Goal: Task Accomplishment & Management: Manage account settings

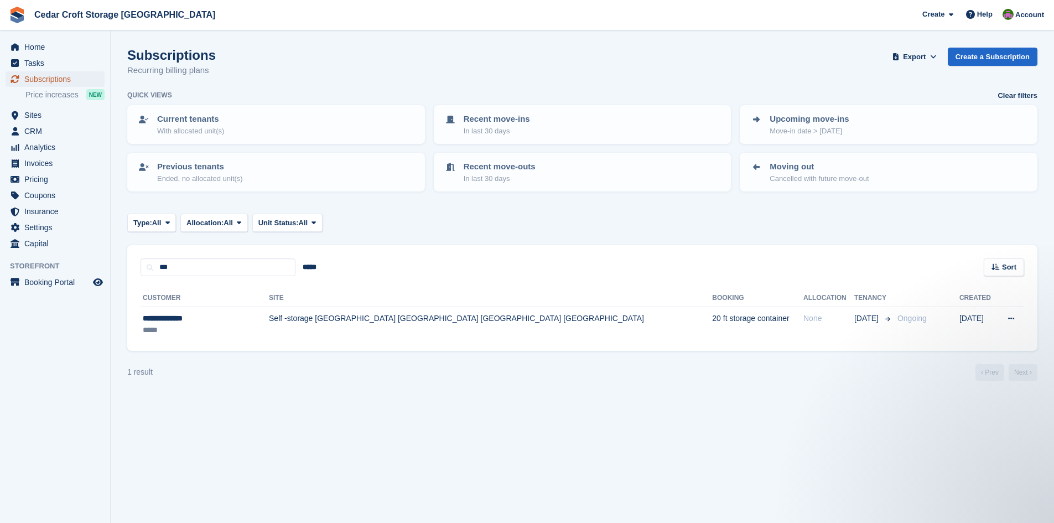
click at [45, 78] on span "Subscriptions" at bounding box center [57, 78] width 66 height 15
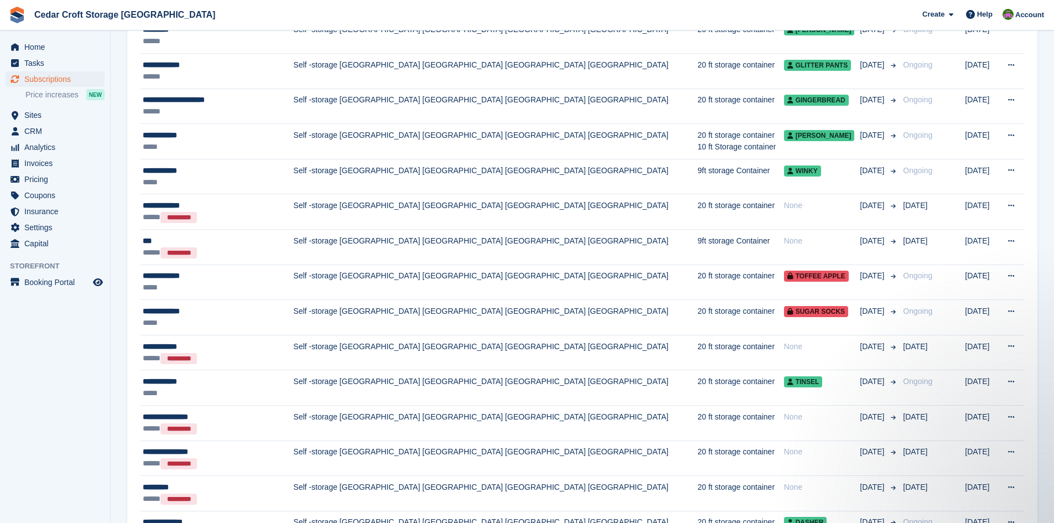
scroll to position [105, 0]
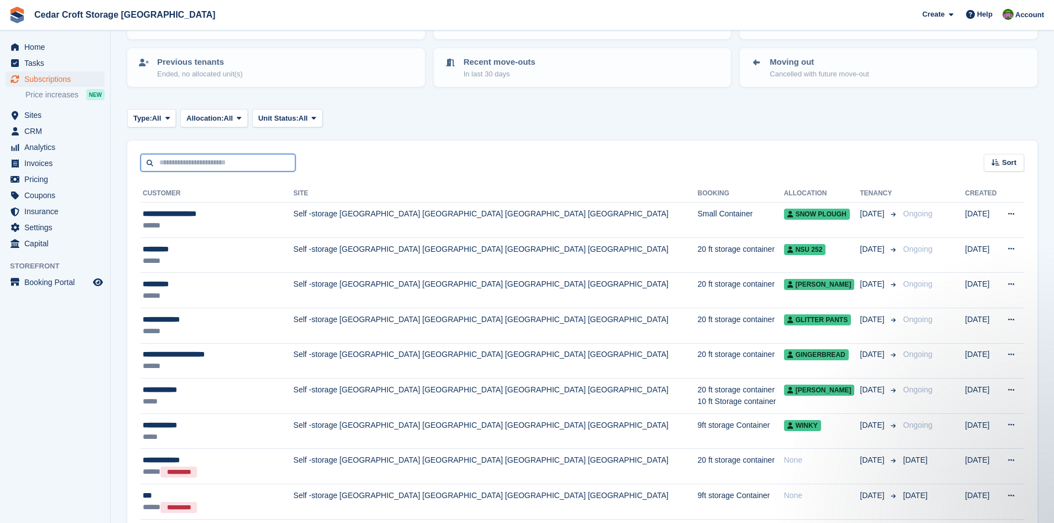
click at [246, 163] on input "text" at bounding box center [218, 163] width 155 height 18
type input "***"
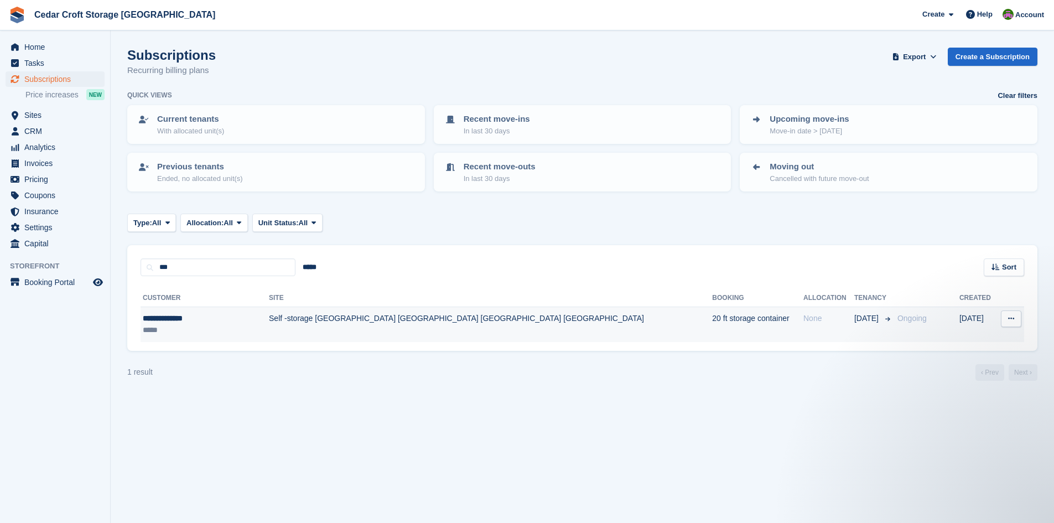
click at [278, 319] on td "Self -storage [GEOGRAPHIC_DATA] [GEOGRAPHIC_DATA] [GEOGRAPHIC_DATA] [GEOGRAPHIC…" at bounding box center [490, 324] width 443 height 35
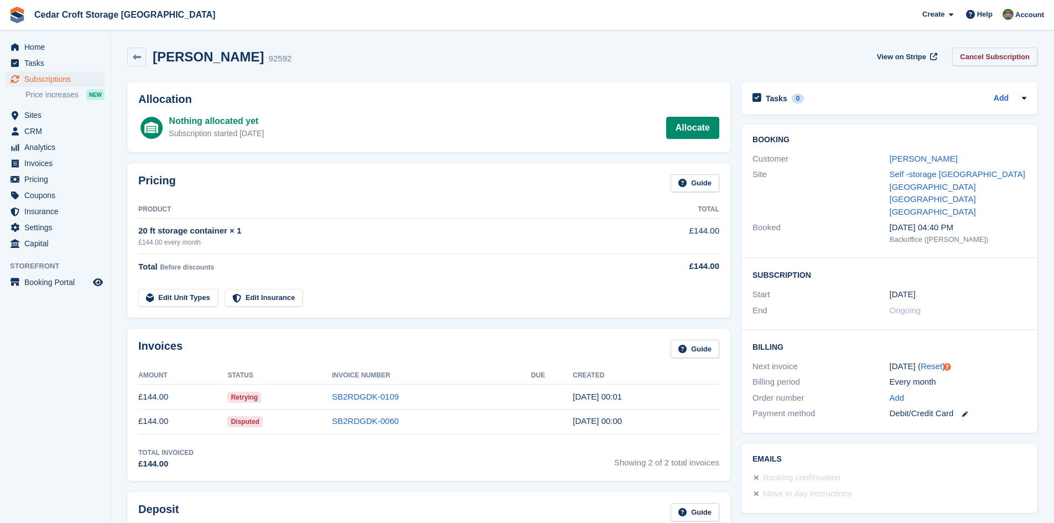
click at [993, 59] on link "Cancel Subscription" at bounding box center [995, 57] width 85 height 18
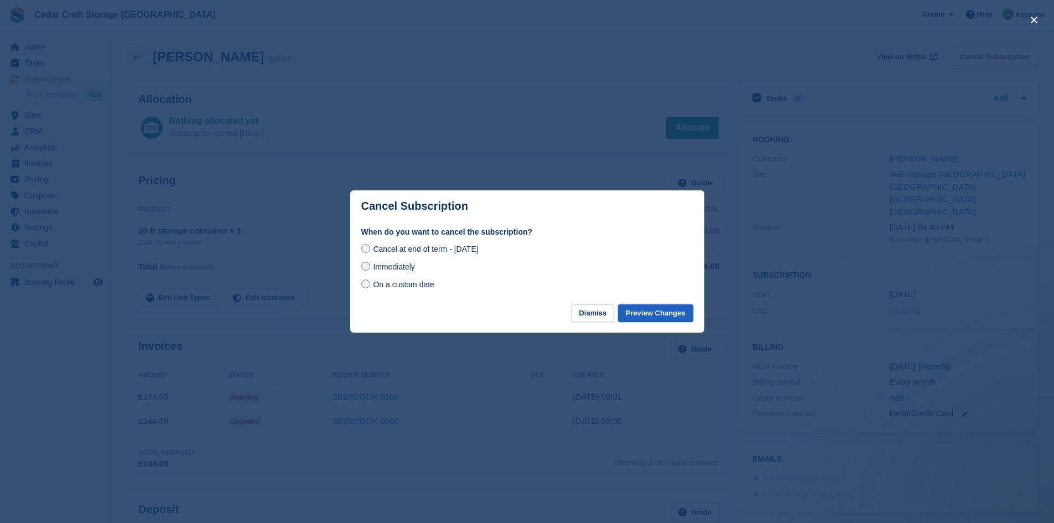
click at [650, 315] on button "Preview Changes" at bounding box center [655, 313] width 75 height 18
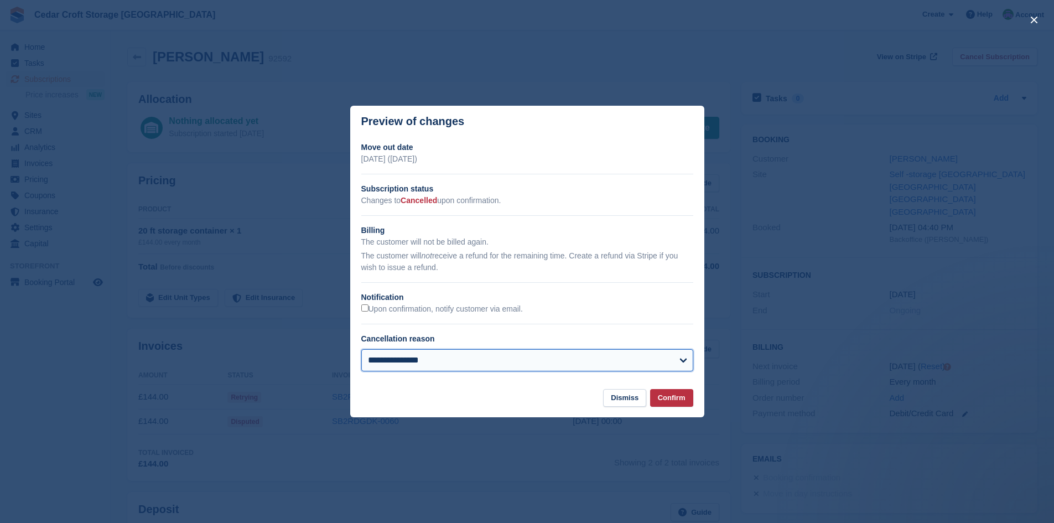
click at [686, 361] on select "**********" at bounding box center [527, 360] width 332 height 22
select select "**********"
click at [361, 350] on select "**********" at bounding box center [527, 360] width 332 height 22
click at [669, 396] on button "Confirm" at bounding box center [671, 398] width 43 height 18
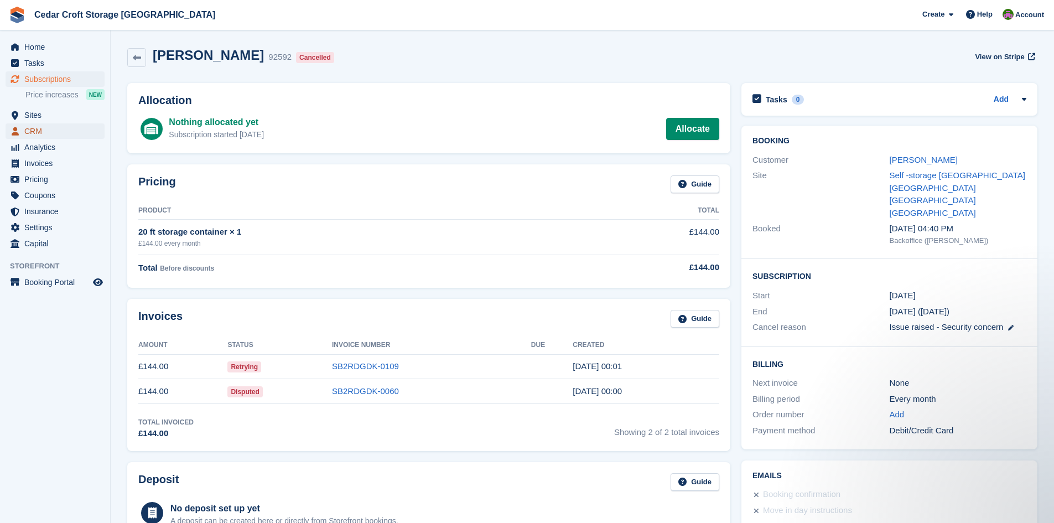
click at [30, 130] on span "CRM" at bounding box center [57, 130] width 66 height 15
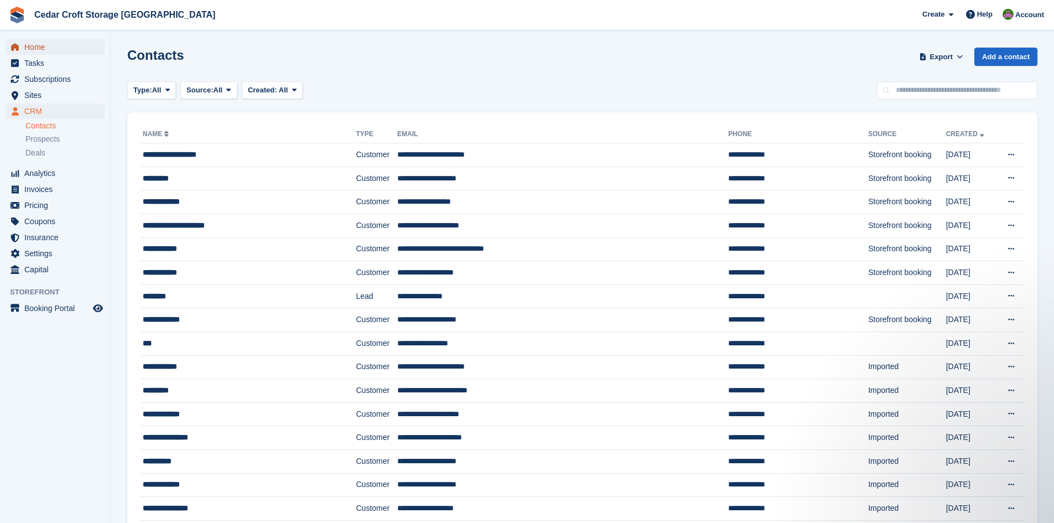
click at [40, 46] on span "Home" at bounding box center [57, 46] width 66 height 15
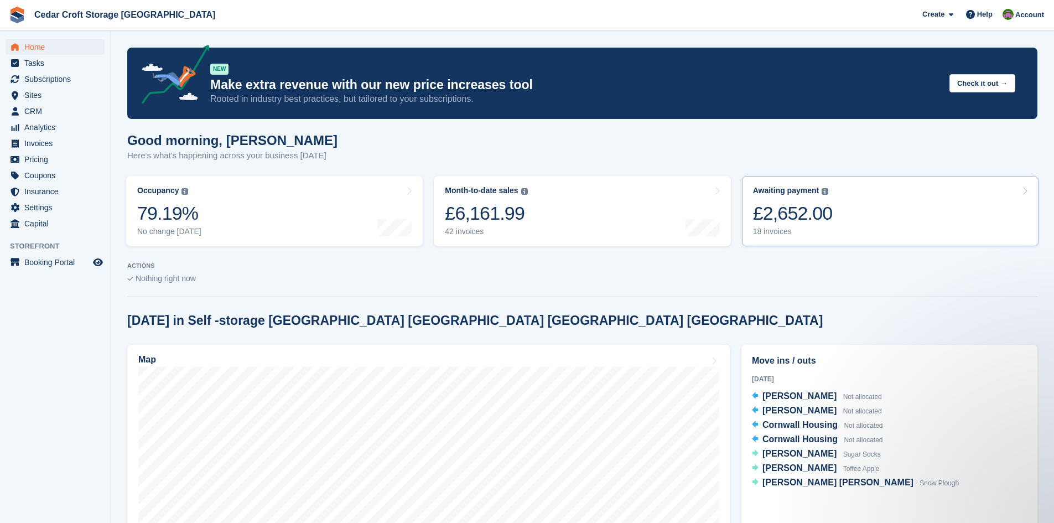
click at [789, 199] on div "Awaiting payment The total outstanding balance on all open invoices. £2,652.00 …" at bounding box center [793, 211] width 80 height 50
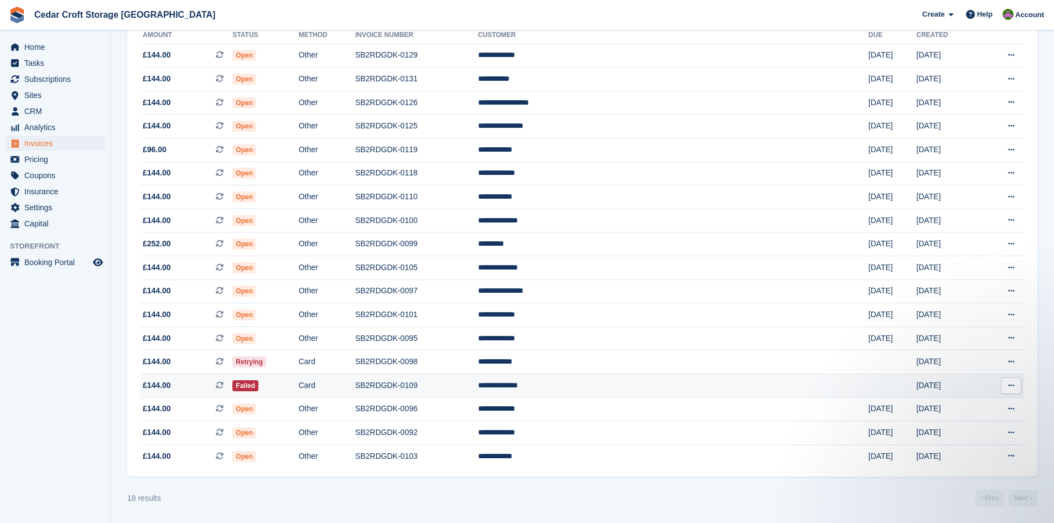
click at [1012, 388] on icon at bounding box center [1011, 385] width 6 height 7
click at [298, 385] on td "Failed" at bounding box center [265, 386] width 66 height 24
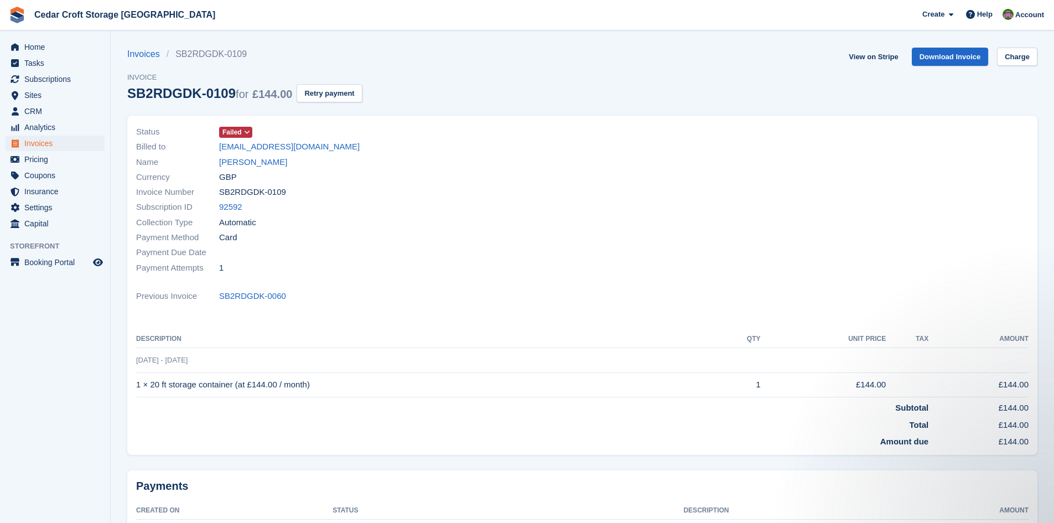
click at [247, 132] on icon at bounding box center [247, 132] width 6 height 7
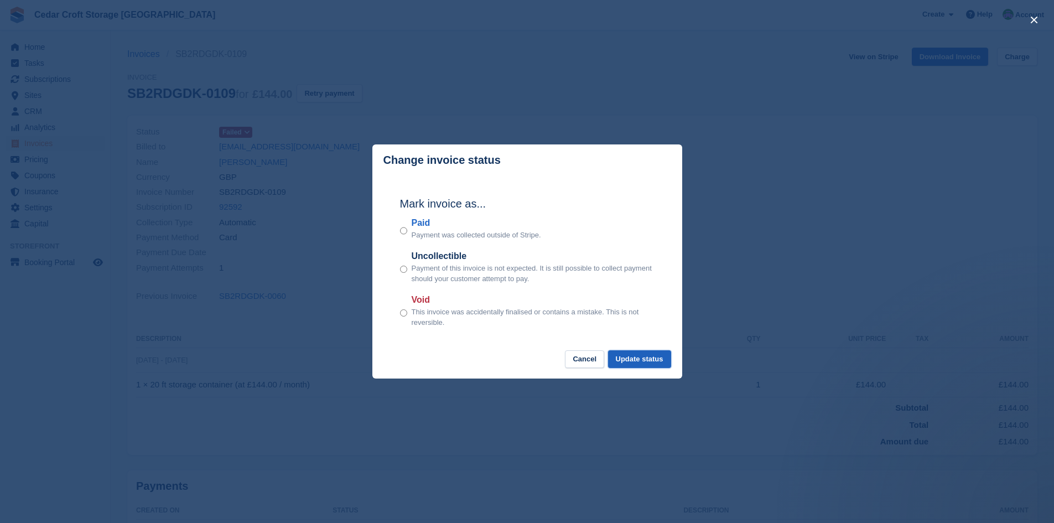
click at [635, 361] on button "Update status" at bounding box center [639, 359] width 63 height 18
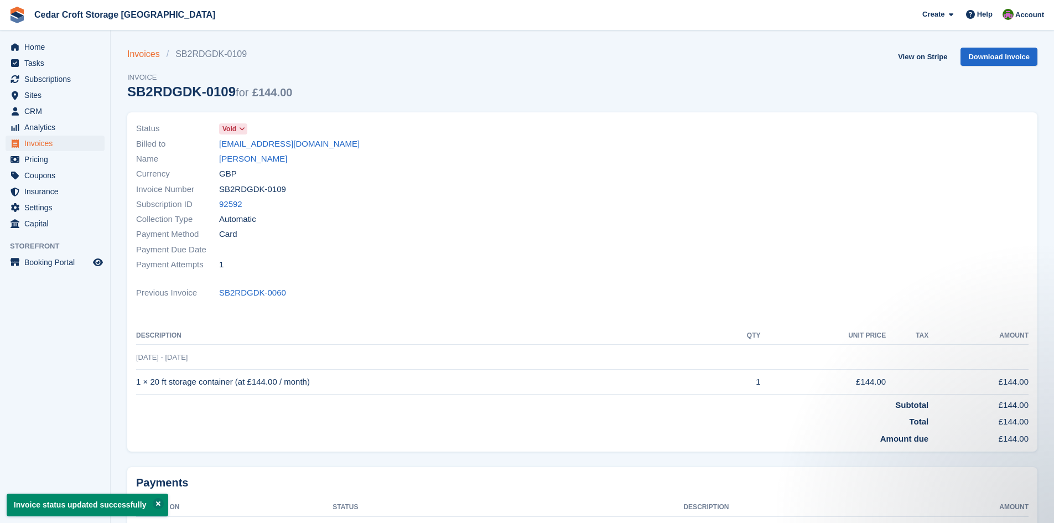
click at [144, 53] on link "Invoices" at bounding box center [146, 54] width 39 height 13
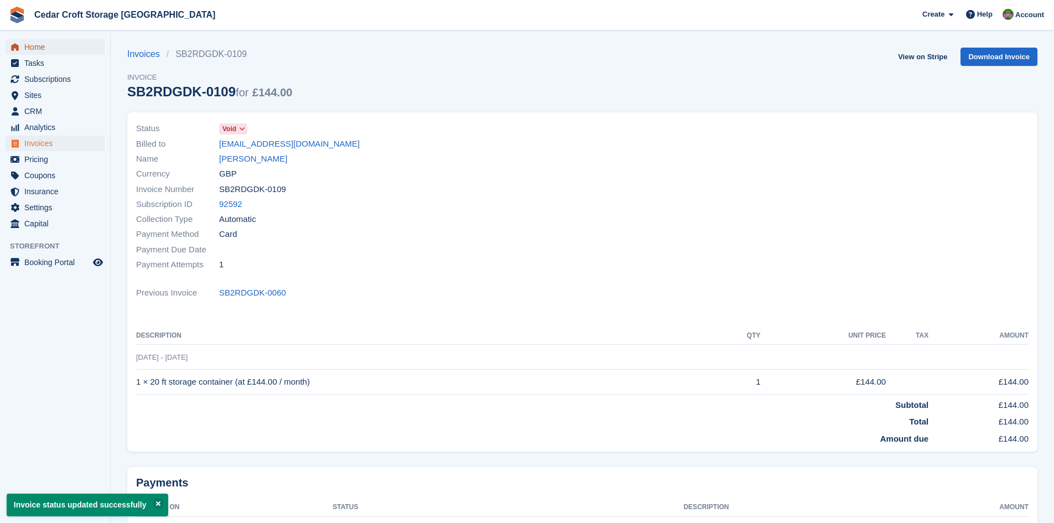
click at [38, 49] on span "Home" at bounding box center [57, 46] width 66 height 15
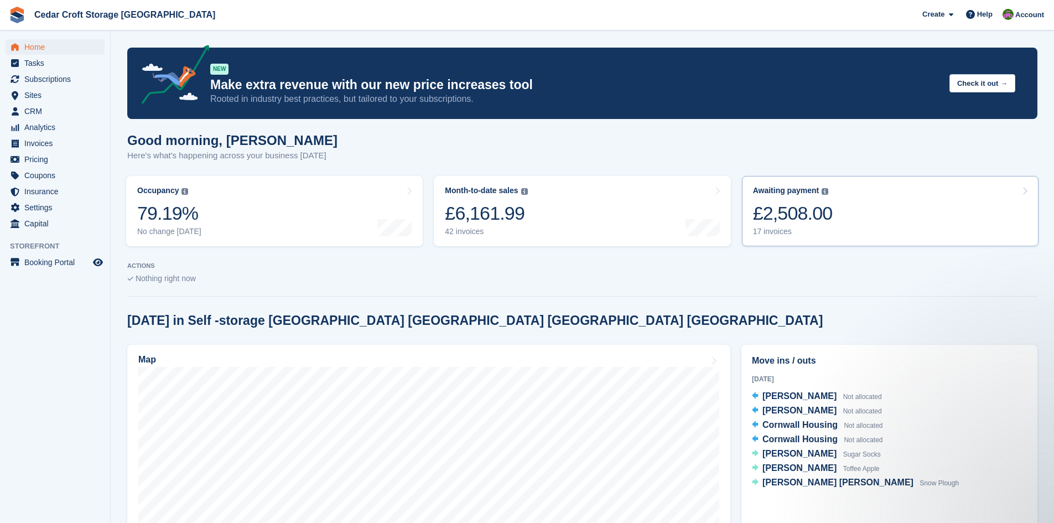
click at [796, 202] on div "£2,508.00" at bounding box center [793, 213] width 80 height 23
